Goal: Task Accomplishment & Management: Use online tool/utility

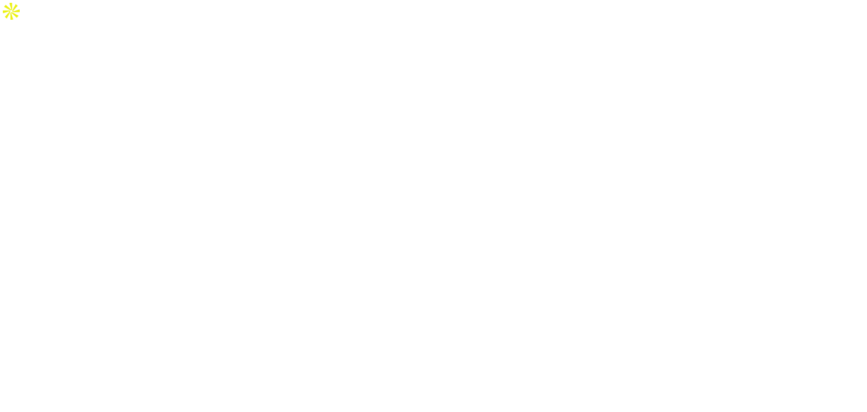
select select "Song"
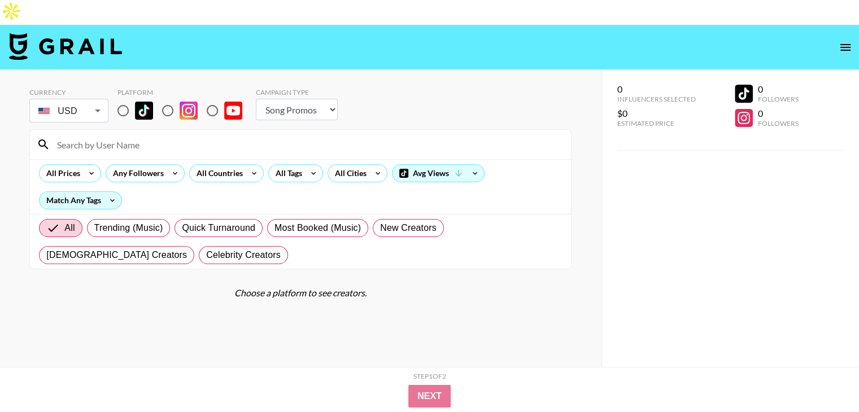
click at [761, 203] on div "0 Influencers Selected $0 Estimated Price 0 Followers 0 Followers" at bounding box center [729, 253] width 257 height 367
click at [122, 99] on input "radio" at bounding box center [123, 111] width 24 height 24
radio input "true"
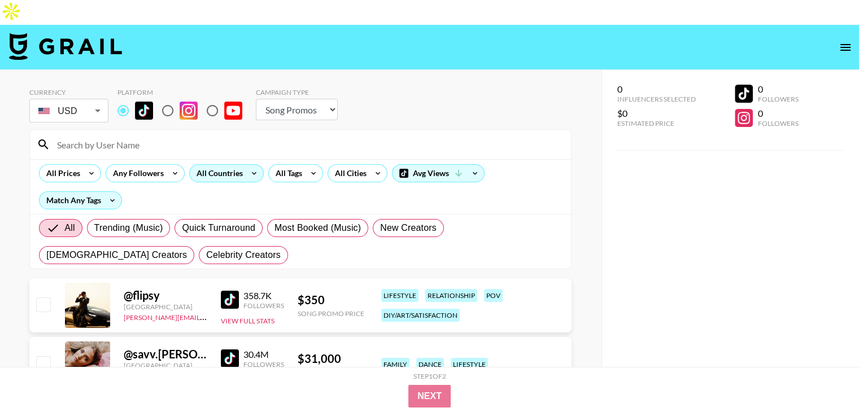
click at [249, 165] on icon at bounding box center [254, 173] width 18 height 17
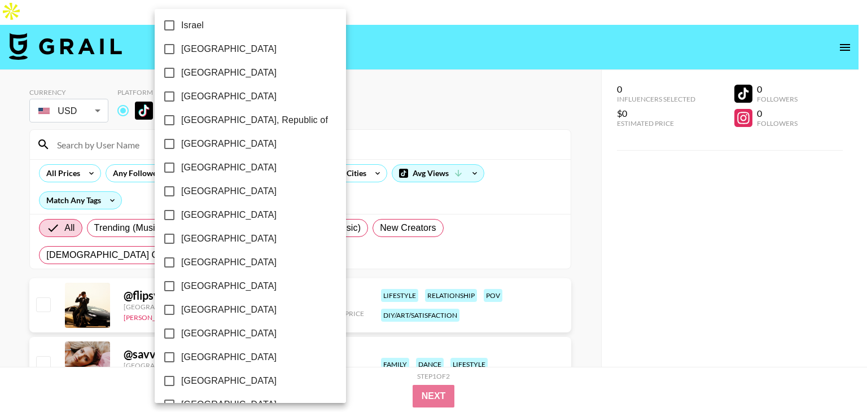
scroll to position [904, 0]
click at [201, 355] on span "[GEOGRAPHIC_DATA]" at bounding box center [228, 359] width 95 height 14
click at [181, 355] on input "[GEOGRAPHIC_DATA]" at bounding box center [170, 359] width 24 height 24
checkbox input "true"
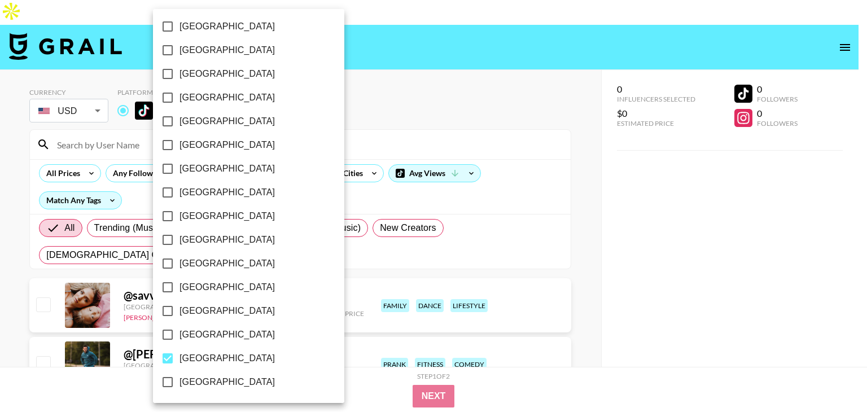
click at [196, 333] on span "[GEOGRAPHIC_DATA]" at bounding box center [227, 335] width 95 height 14
click at [180, 333] on input "[GEOGRAPHIC_DATA]" at bounding box center [168, 335] width 24 height 24
checkbox input "true"
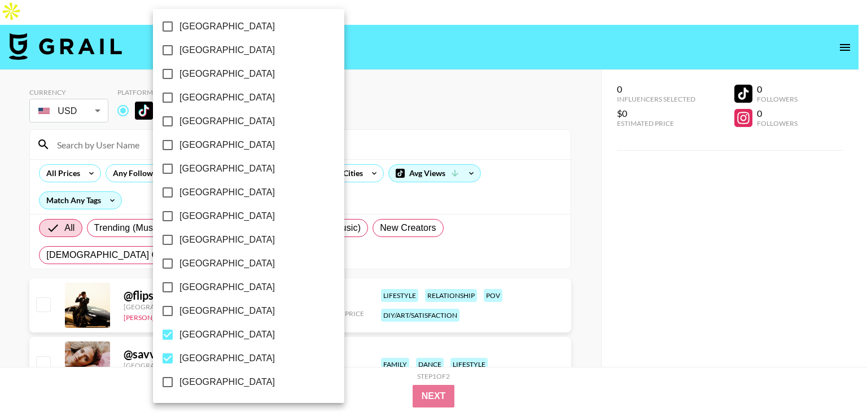
click at [341, 152] on div at bounding box center [433, 206] width 867 height 412
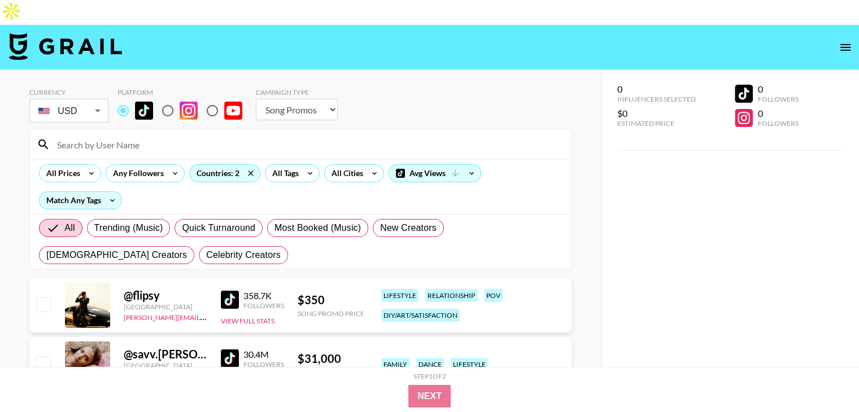
click at [307, 147] on div "[GEOGRAPHIC_DATA] [GEOGRAPHIC_DATA] [GEOGRAPHIC_DATA] [GEOGRAPHIC_DATA] [GEOGRA…" at bounding box center [429, 206] width 859 height 412
click at [307, 165] on icon at bounding box center [310, 173] width 18 height 17
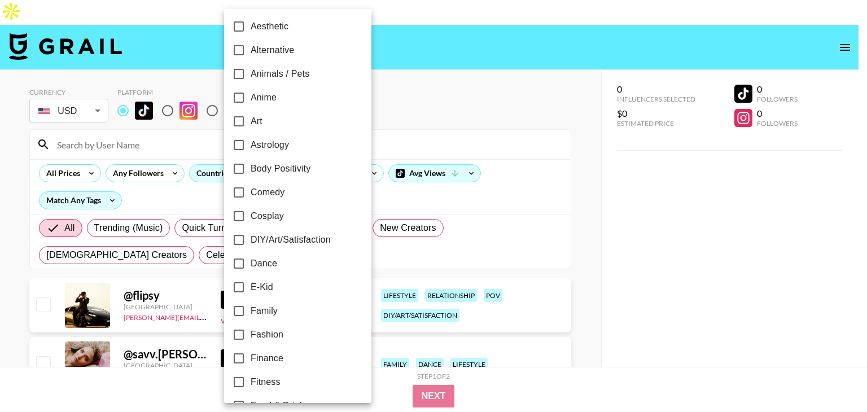
scroll to position [60, 0]
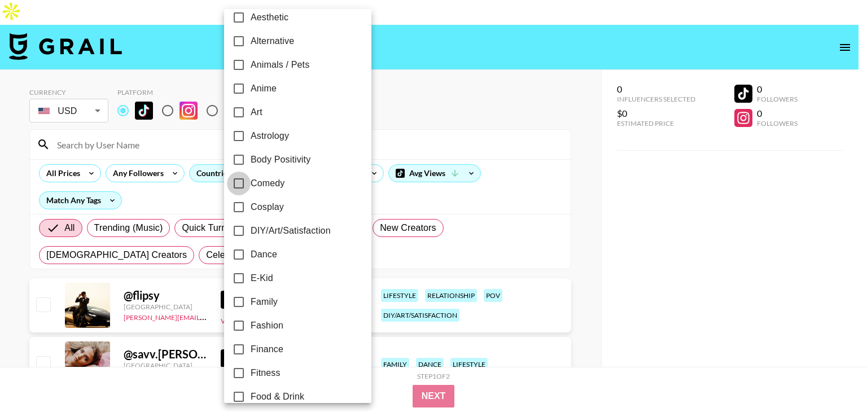
click at [239, 181] on input "Comedy" at bounding box center [239, 184] width 24 height 24
checkbox input "true"
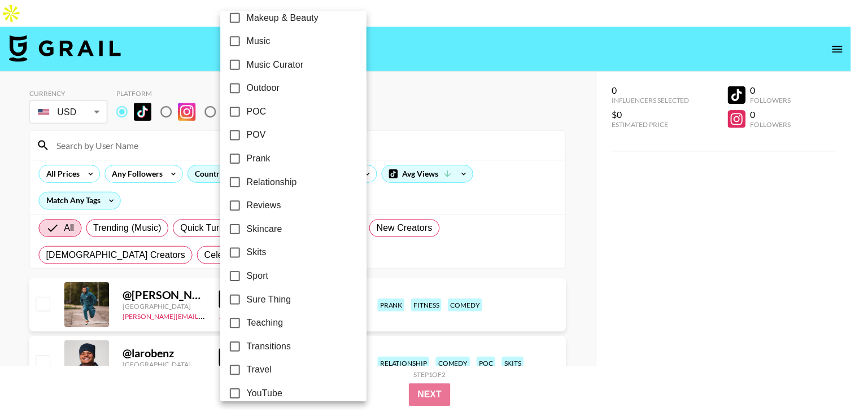
scroll to position [667, 0]
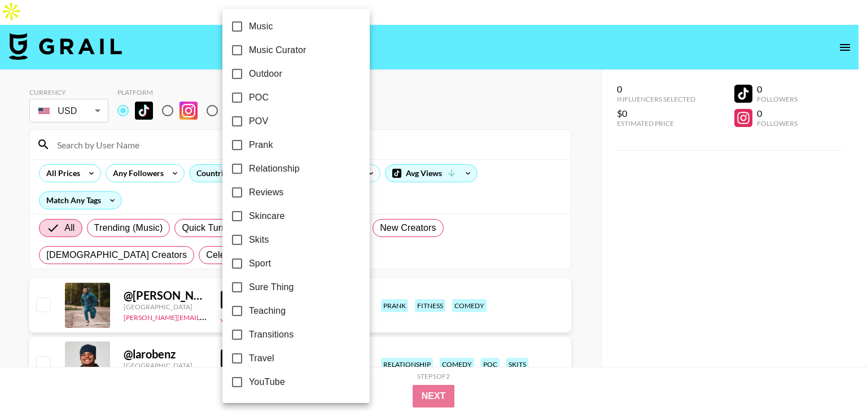
click at [0, 244] on div at bounding box center [433, 206] width 867 height 412
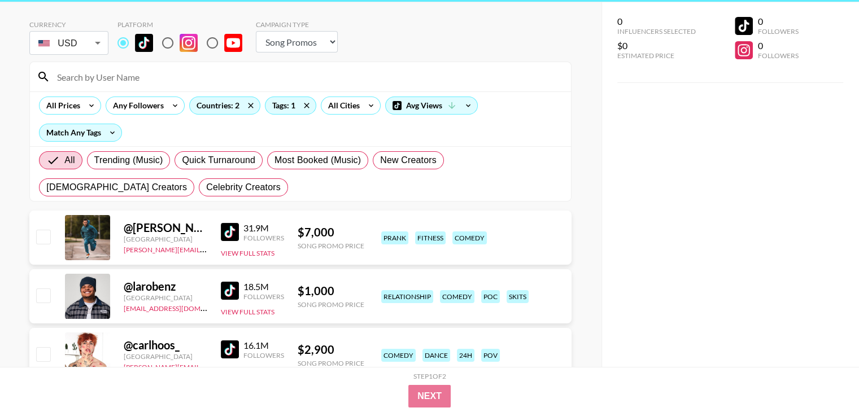
scroll to position [0, 0]
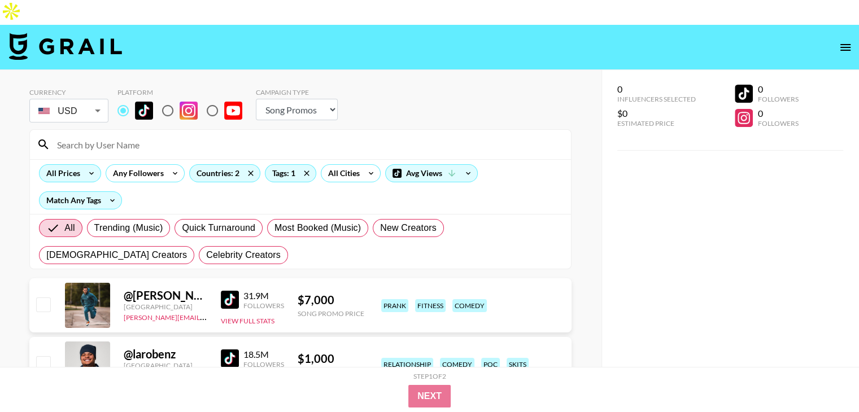
click at [79, 165] on div "All Prices" at bounding box center [61, 173] width 43 height 17
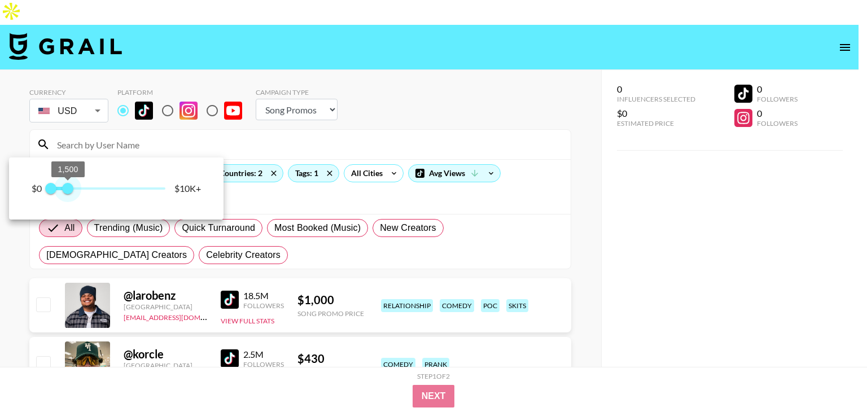
type input "1250"
drag, startPoint x: 129, startPoint y: 189, endPoint x: 65, endPoint y: 189, distance: 63.8
click at [65, 189] on span "1,250" at bounding box center [64, 188] width 11 height 11
click at [0, 276] on div at bounding box center [433, 206] width 867 height 412
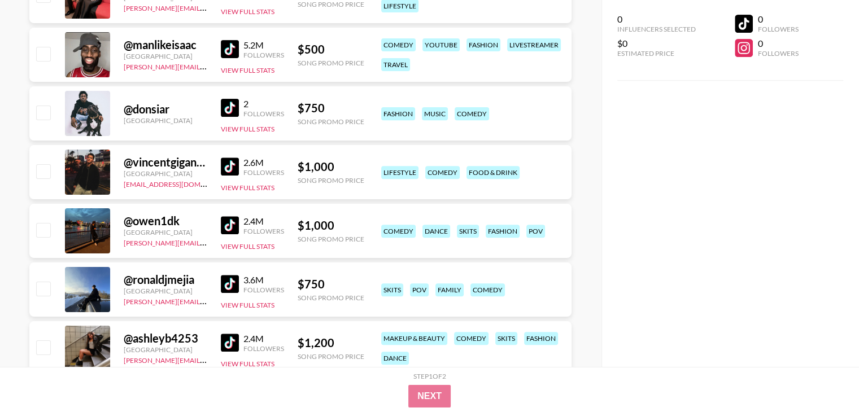
scroll to position [470, 0]
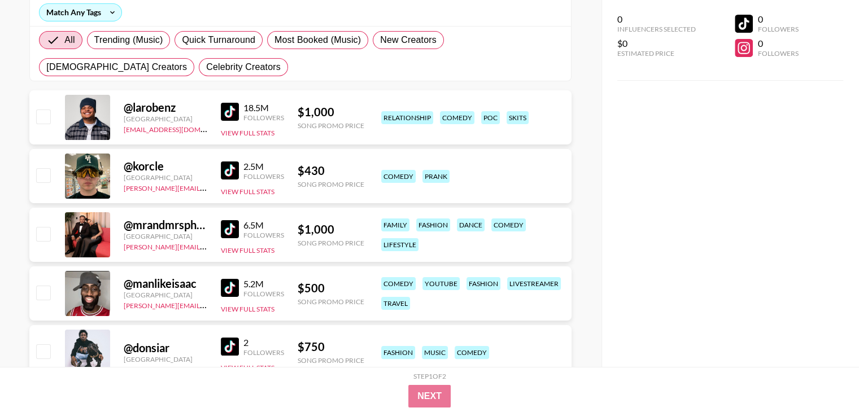
scroll to position [0, 0]
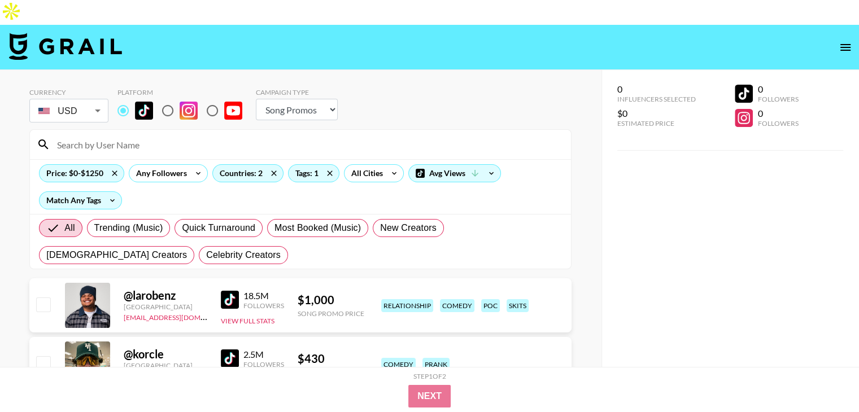
click at [169, 135] on input at bounding box center [307, 144] width 514 height 18
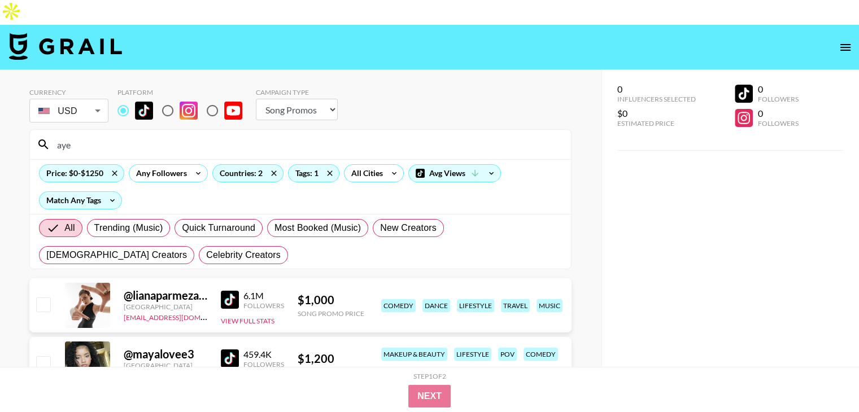
type input "ayee"
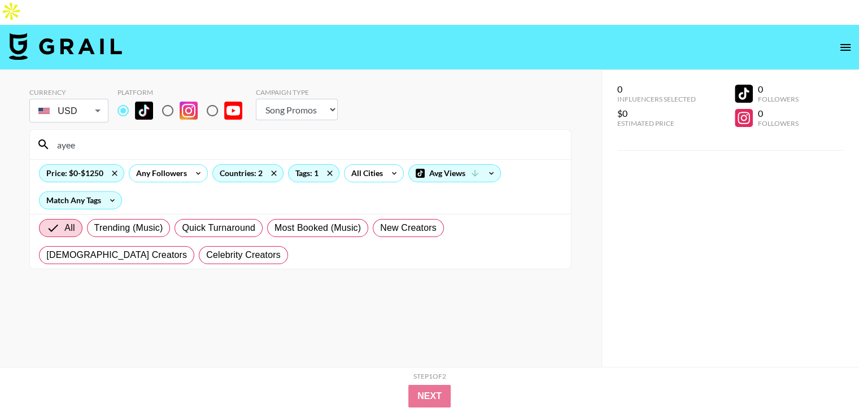
drag, startPoint x: 158, startPoint y: 119, endPoint x: 37, endPoint y: 124, distance: 121.5
click at [37, 130] on div "ayee" at bounding box center [300, 144] width 541 height 29
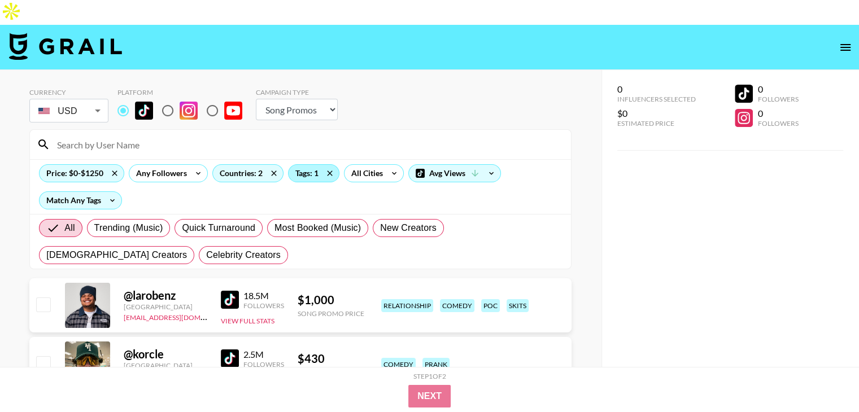
click at [307, 165] on div "Tags: 1" at bounding box center [313, 173] width 50 height 17
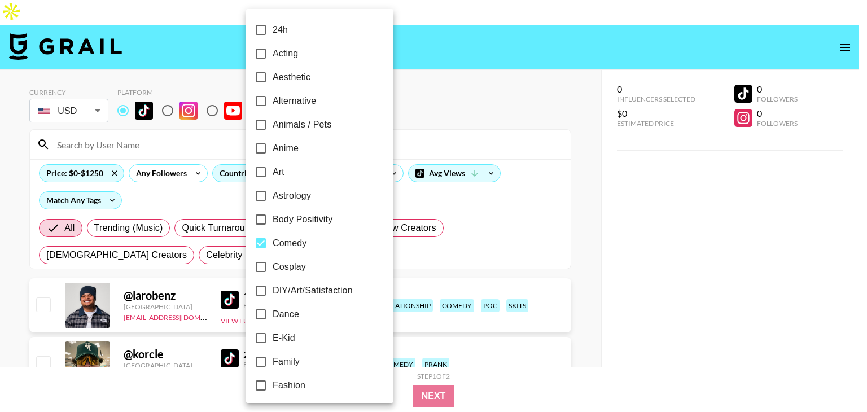
click at [0, 197] on div at bounding box center [433, 206] width 867 height 412
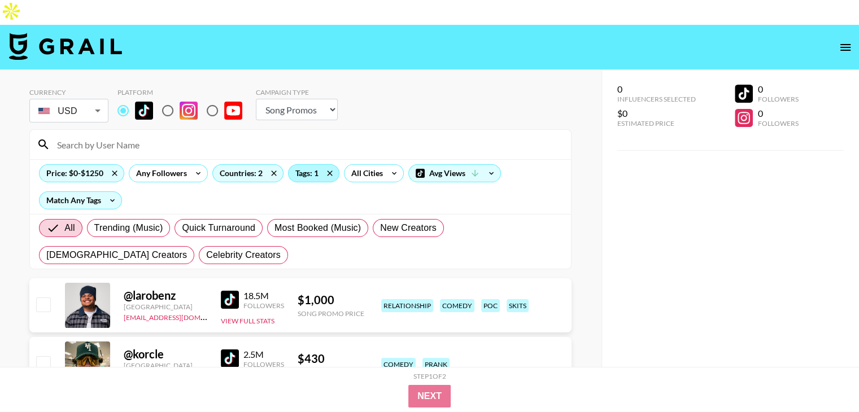
click at [312, 165] on div "Tags: 1" at bounding box center [313, 173] width 50 height 17
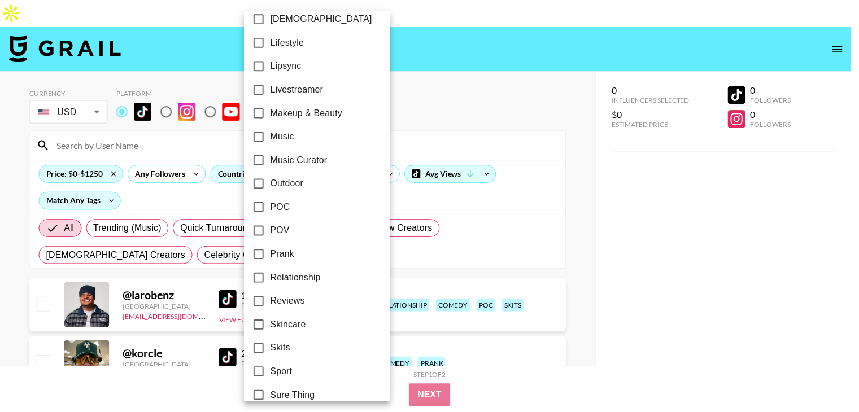
scroll to position [667, 0]
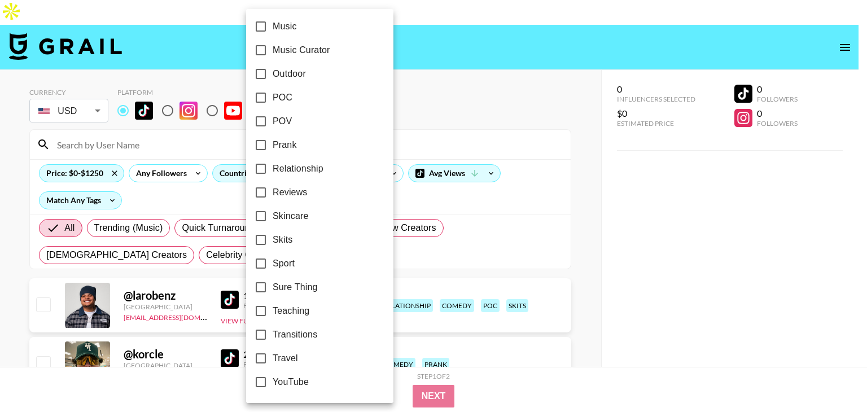
click at [285, 242] on span "Skits" at bounding box center [283, 240] width 20 height 14
click at [273, 242] on input "Skits" at bounding box center [261, 240] width 24 height 24
checkbox input "true"
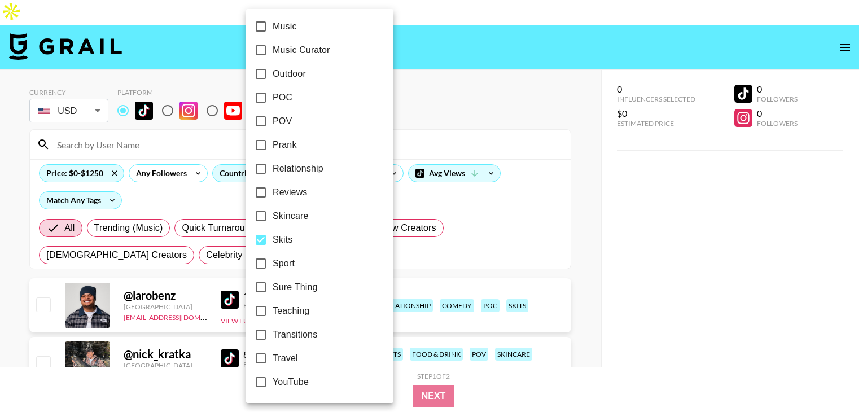
click at [72, 181] on div at bounding box center [433, 206] width 867 height 412
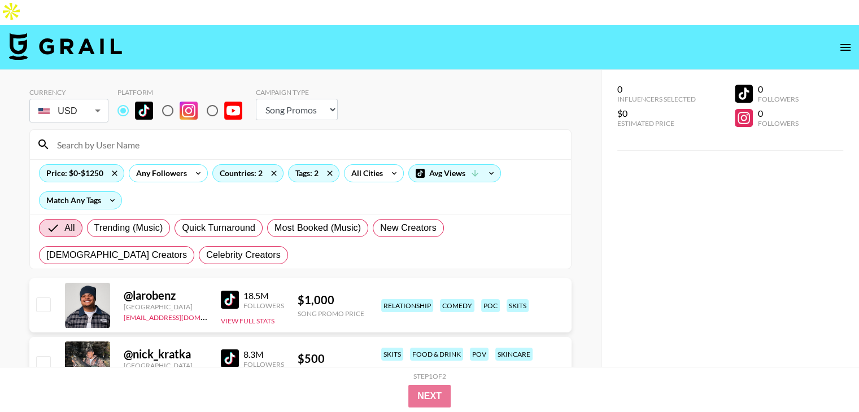
click at [75, 192] on div "Match Any Tags" at bounding box center [81, 200] width 82 height 17
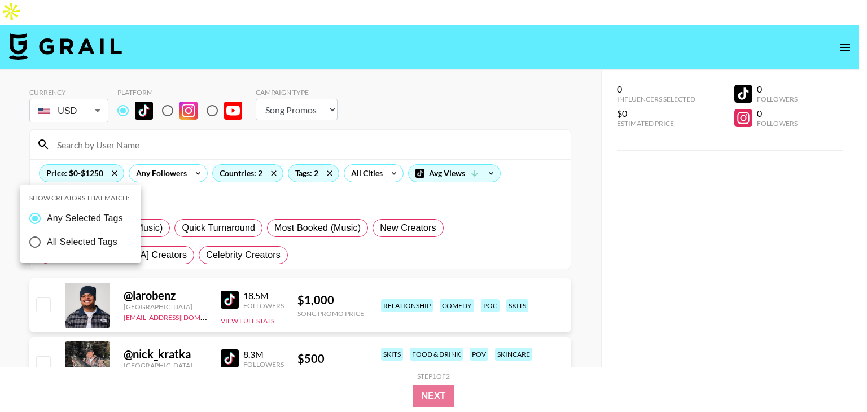
click at [59, 242] on span "All Selected Tags" at bounding box center [82, 242] width 71 height 14
click at [47, 242] on input "All Selected Tags" at bounding box center [35, 242] width 24 height 24
radio input "true"
radio input "false"
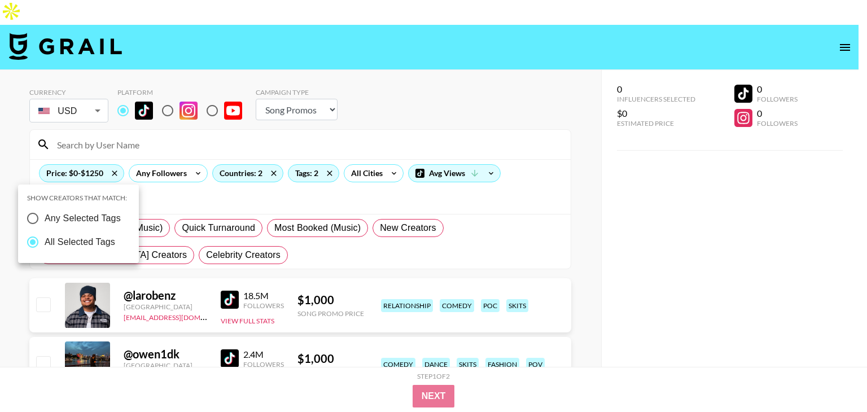
click at [0, 252] on div at bounding box center [433, 206] width 867 height 412
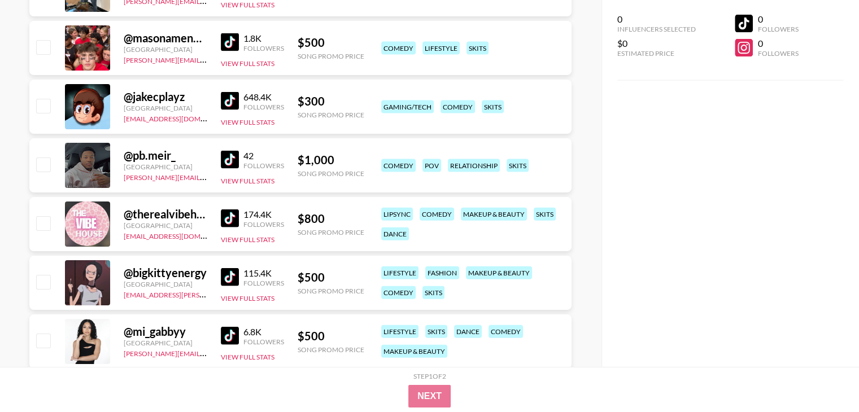
scroll to position [6782, 0]
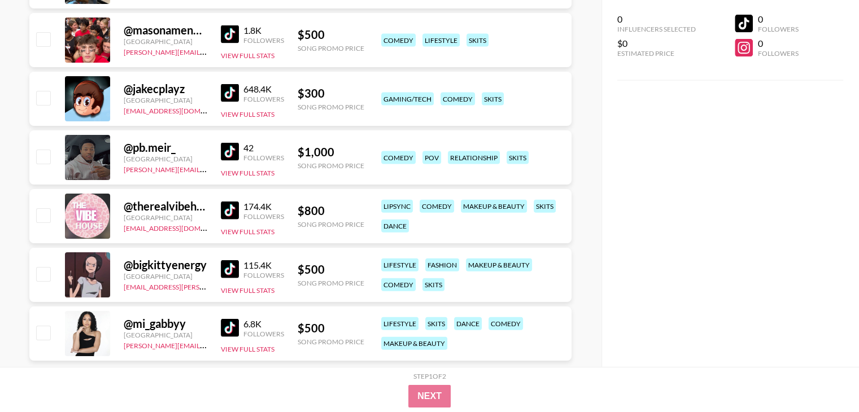
click at [779, 246] on div "0 Influencers Selected $0 Estimated Price 0 Followers 0 Followers" at bounding box center [729, 183] width 257 height 367
